Goal: Navigation & Orientation: Find specific page/section

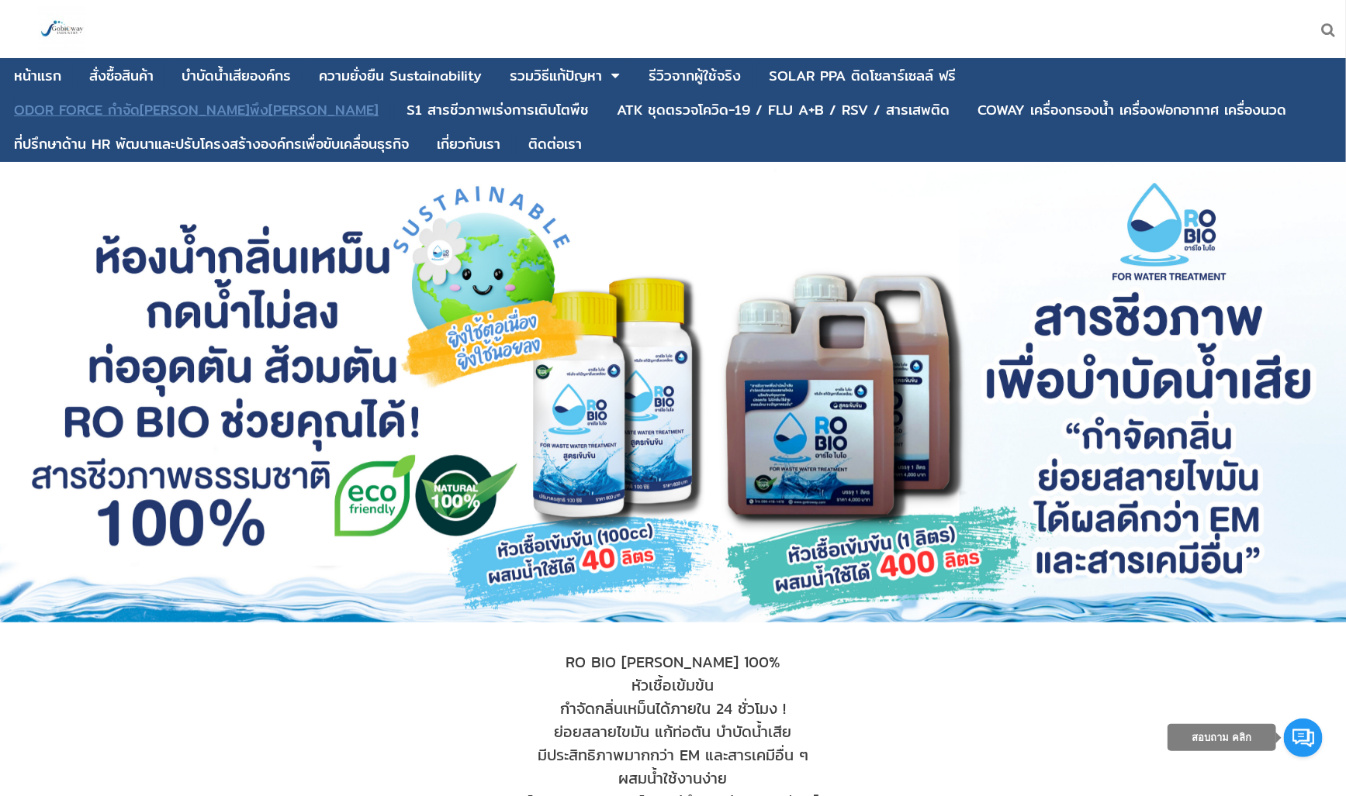
click at [378, 103] on div "ODOR FORCE กำจัด[PERSON_NAME]พึง[PERSON_NAME]" at bounding box center [196, 110] width 365 height 14
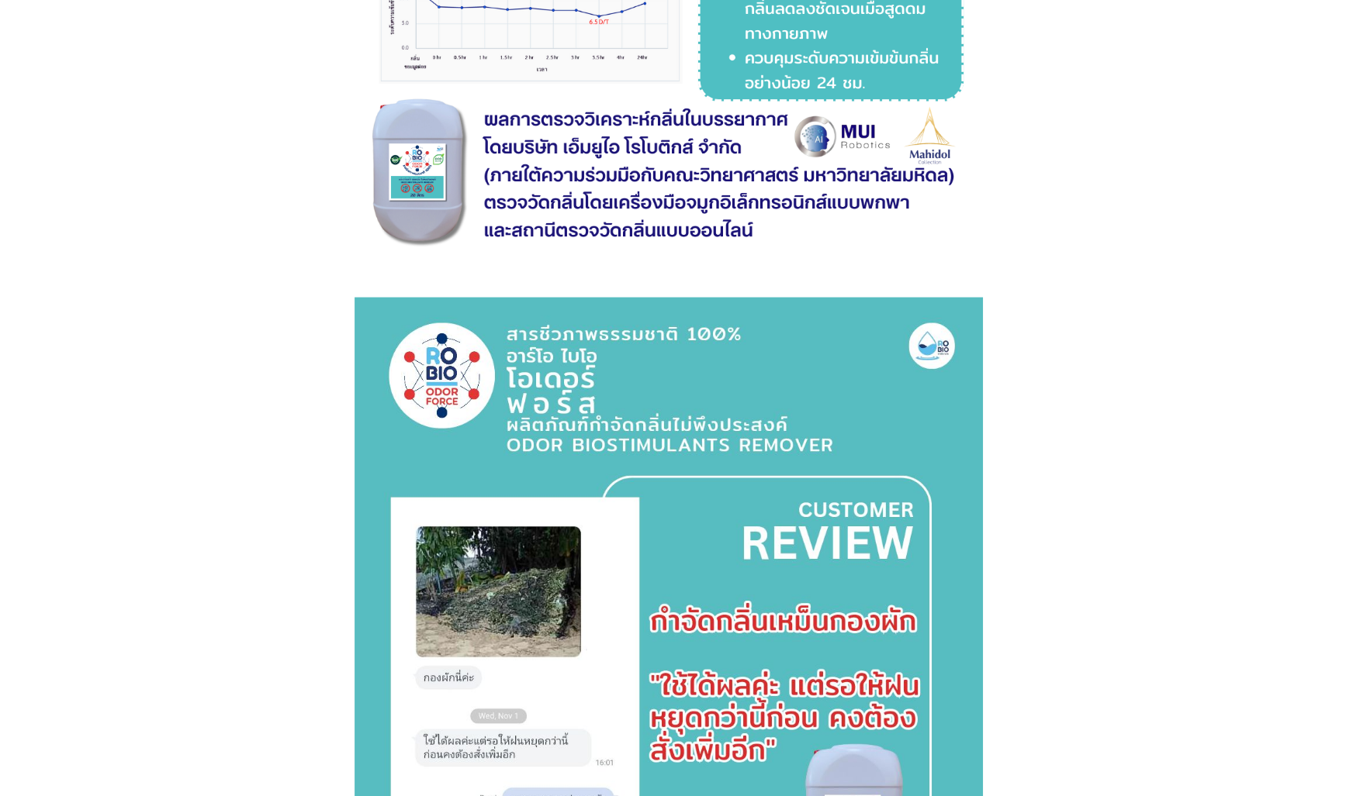
scroll to position [2627, 0]
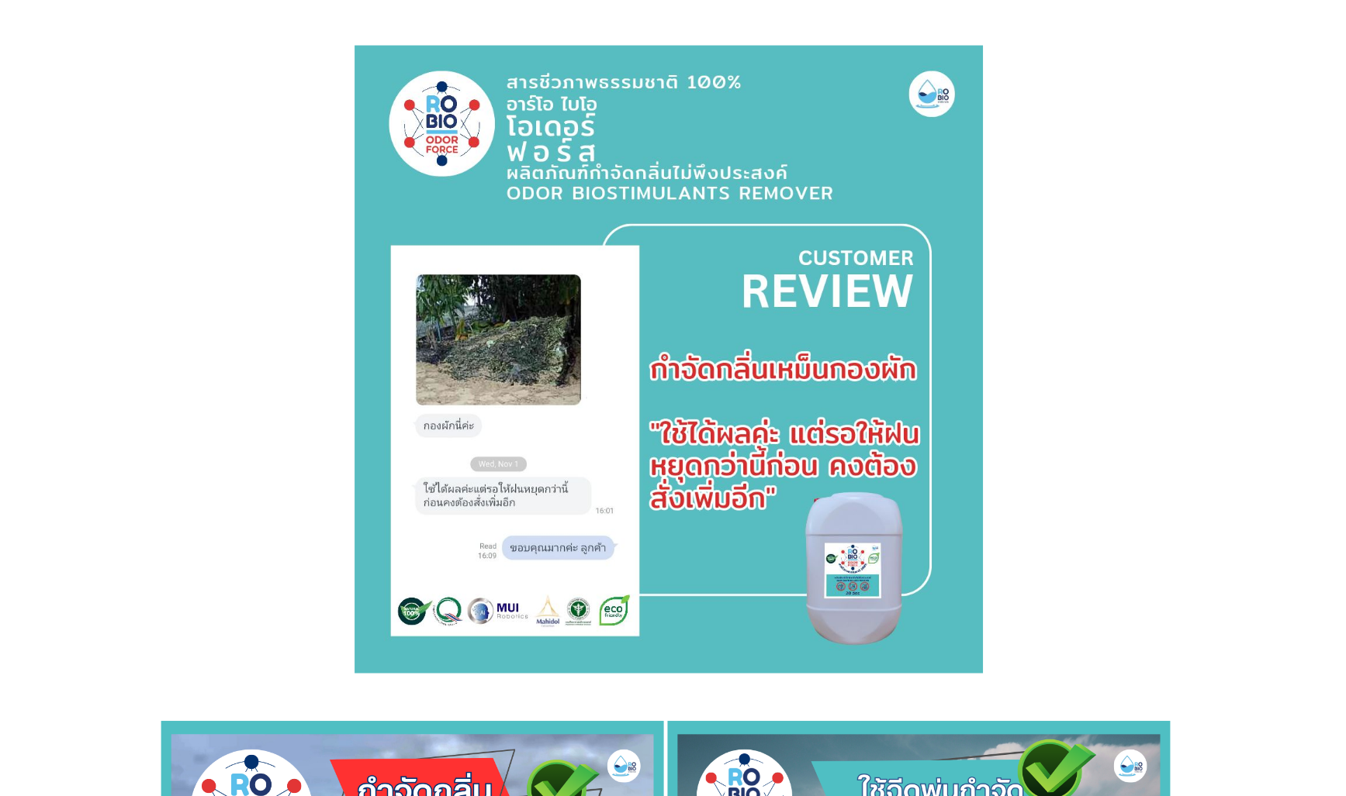
click at [572, 554] on img at bounding box center [673, 527] width 388 height 388
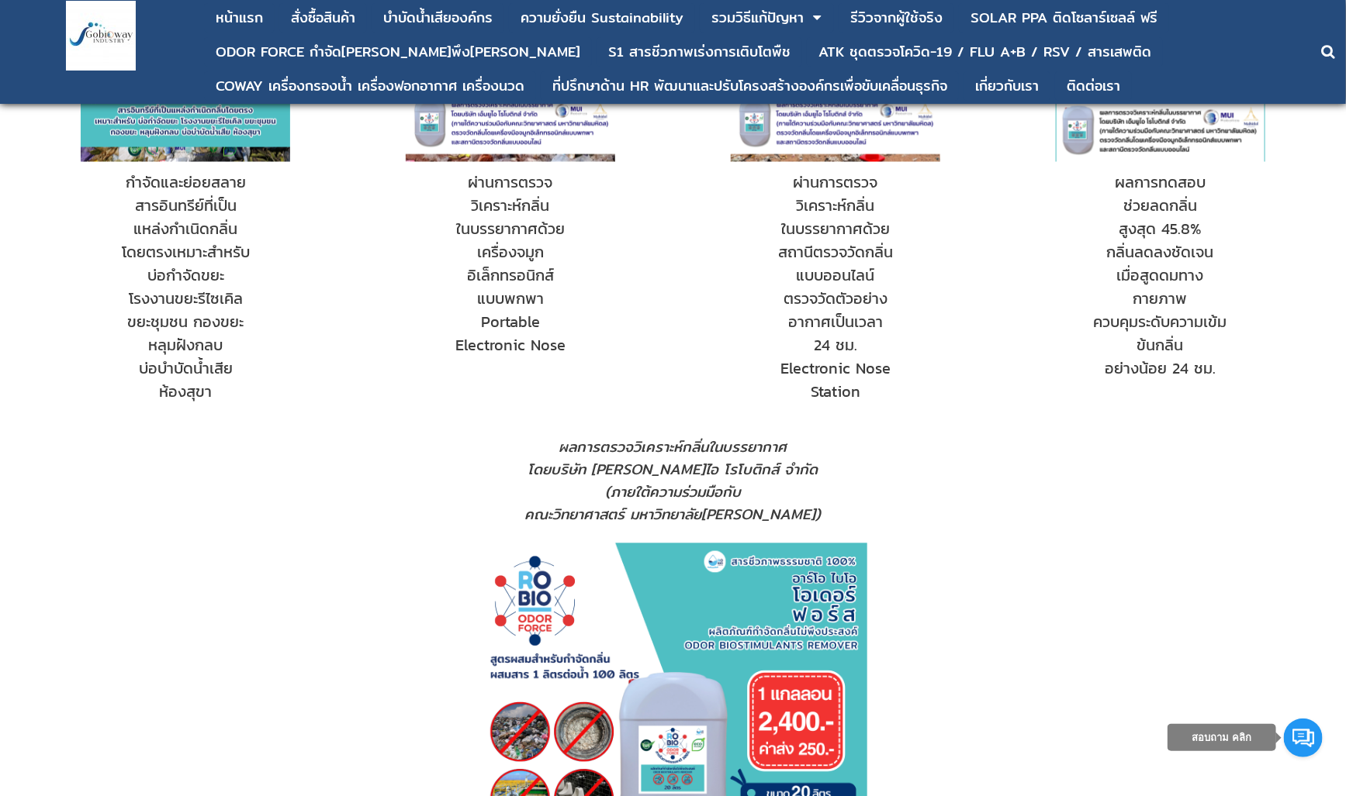
scroll to position [1187, 0]
